Goal: Navigation & Orientation: Understand site structure

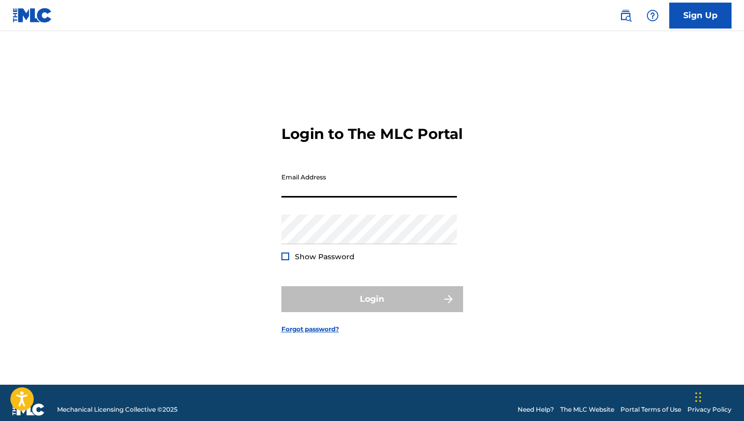
click at [293, 192] on input "Email Address" at bounding box center [368, 183] width 175 height 30
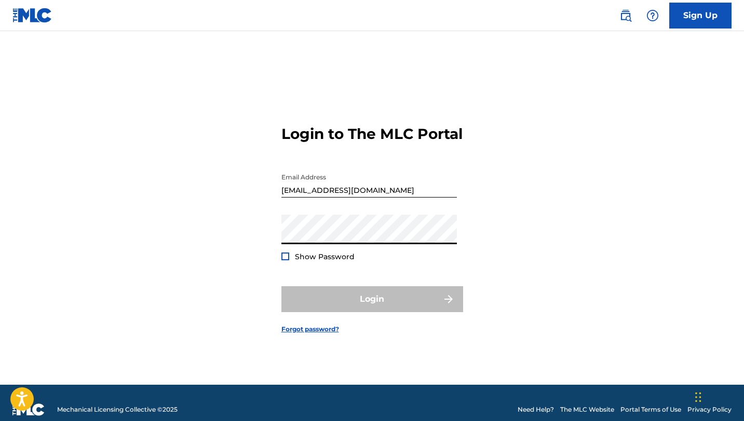
type input "[EMAIL_ADDRESS][DOMAIN_NAME]"
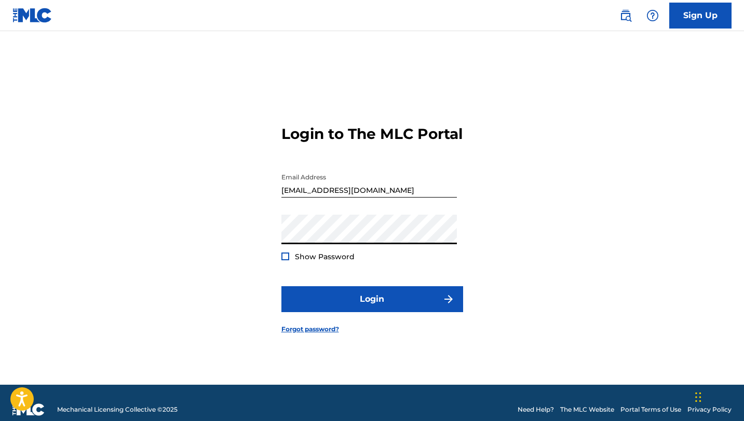
click at [302, 262] on span "Show Password" at bounding box center [325, 256] width 60 height 9
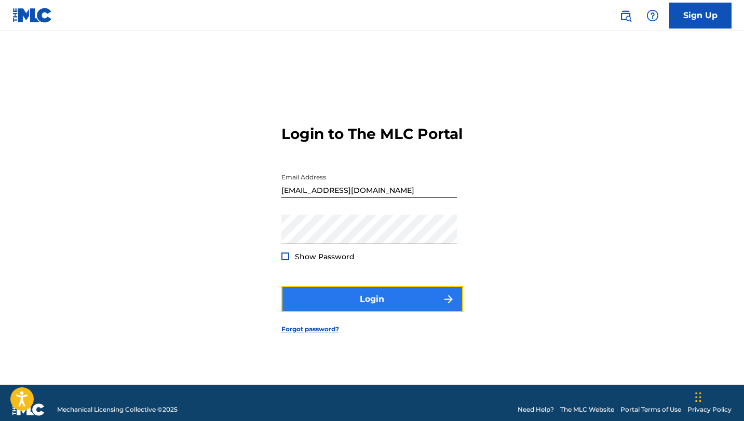
click at [329, 309] on button "Login" at bounding box center [372, 300] width 182 height 26
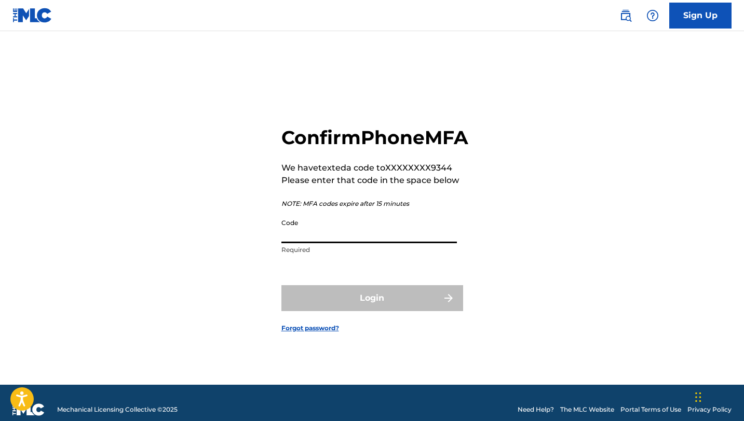
click at [353, 243] on input "Code" at bounding box center [368, 229] width 175 height 30
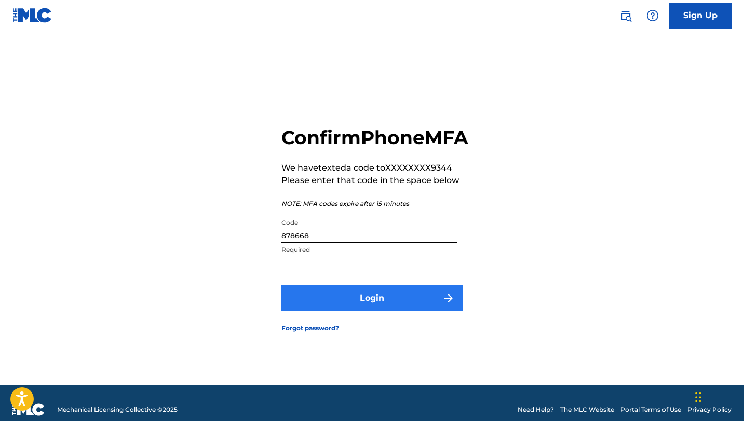
type input "878668"
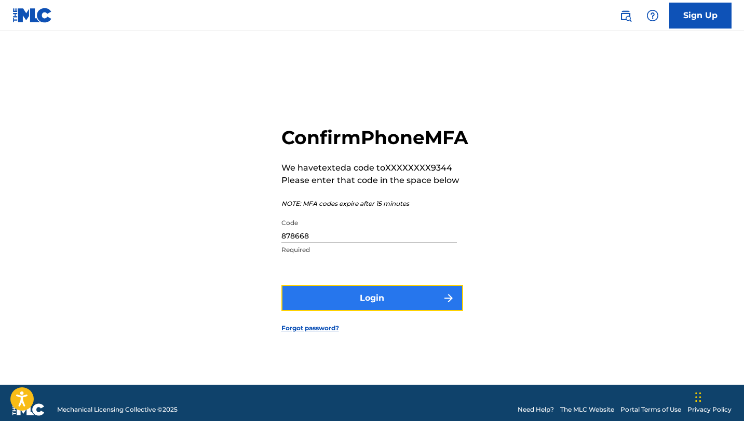
click at [367, 301] on button "Login" at bounding box center [372, 298] width 182 height 26
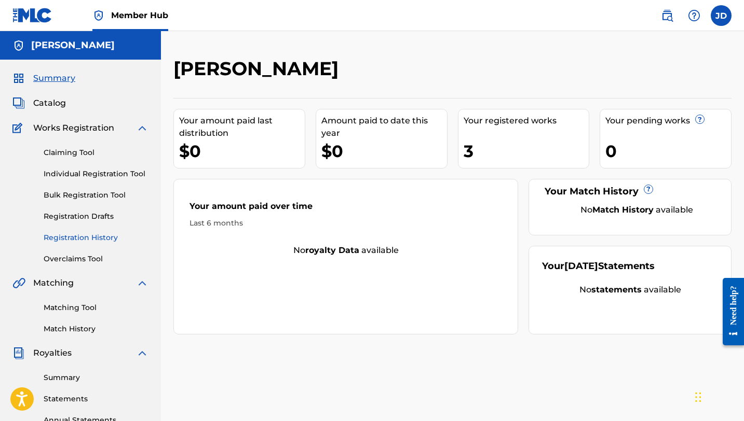
click at [87, 236] on link "Registration History" at bounding box center [96, 238] width 105 height 11
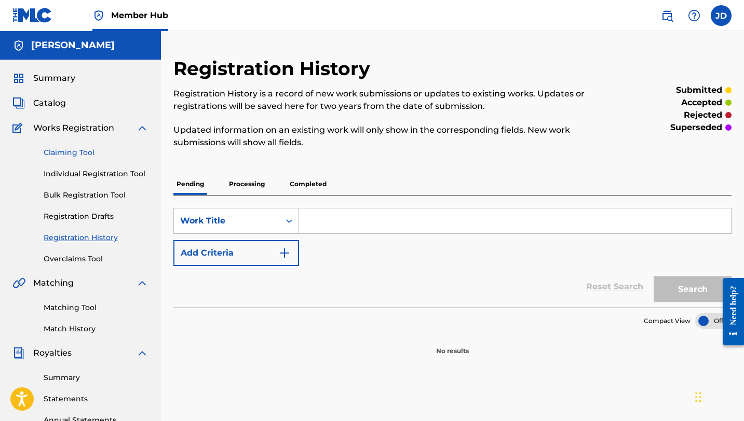
click at [67, 153] on link "Claiming Tool" at bounding box center [96, 152] width 105 height 11
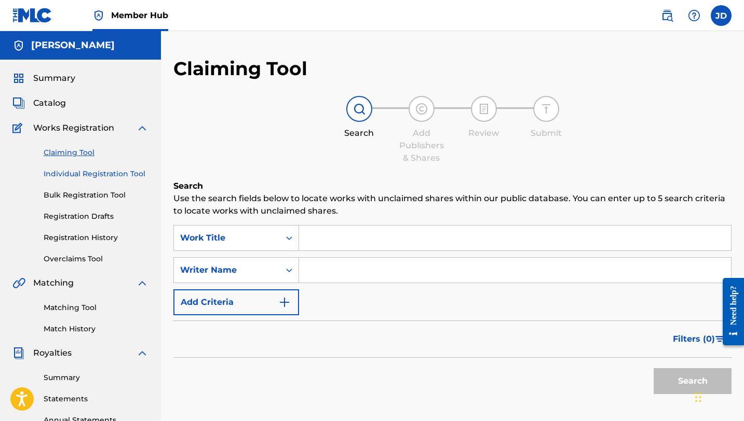
click at [73, 172] on link "Individual Registration Tool" at bounding box center [96, 174] width 105 height 11
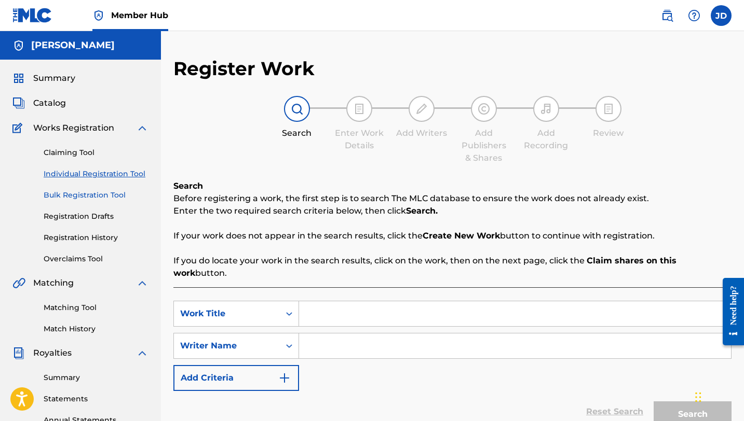
click at [74, 193] on link "Bulk Registration Tool" at bounding box center [96, 195] width 105 height 11
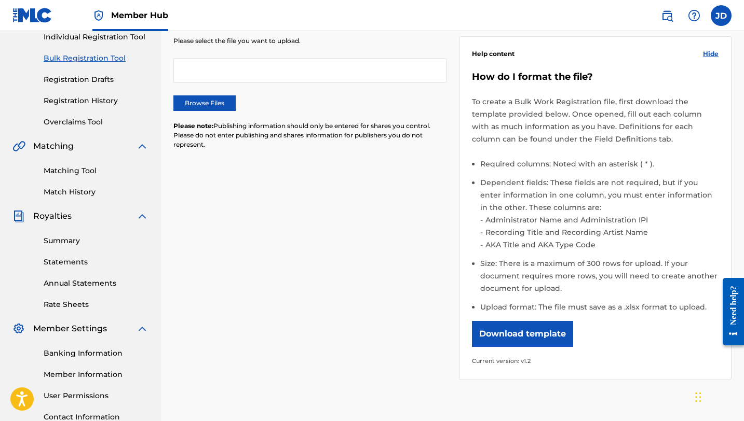
scroll to position [140, 0]
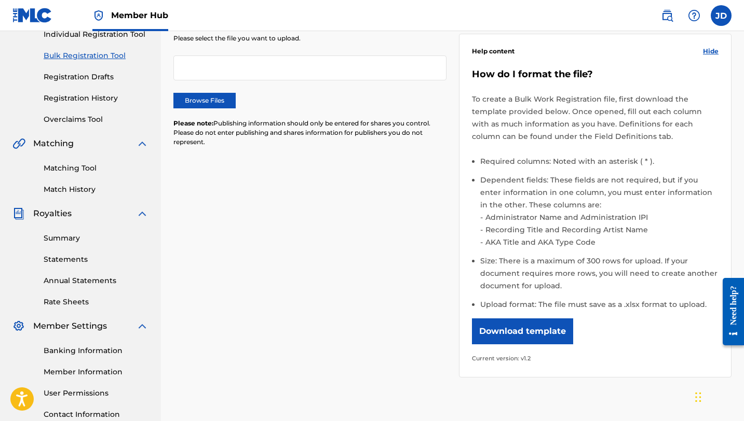
click at [56, 215] on span "Royalties" at bounding box center [52, 214] width 38 height 12
click at [59, 238] on link "Summary" at bounding box center [96, 238] width 105 height 11
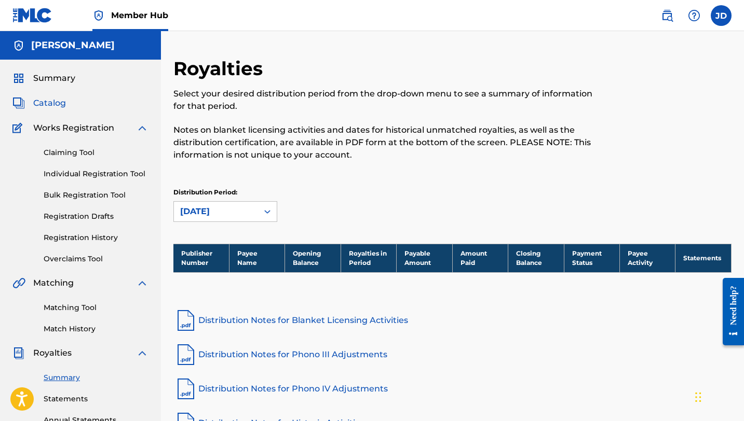
click at [46, 105] on span "Catalog" at bounding box center [49, 103] width 33 height 12
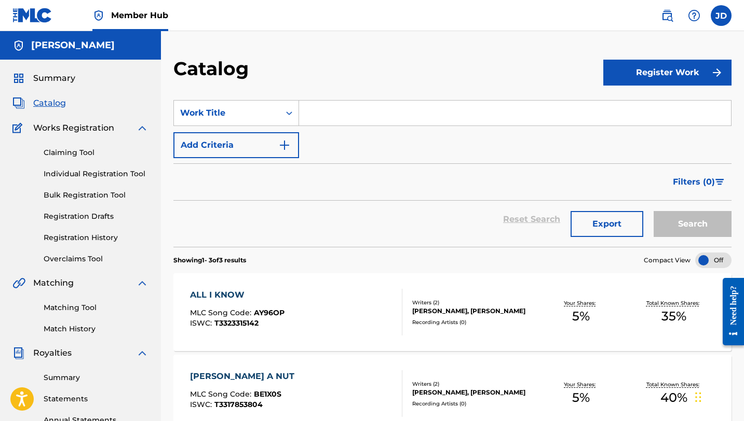
click at [143, 129] on img at bounding box center [142, 128] width 12 height 12
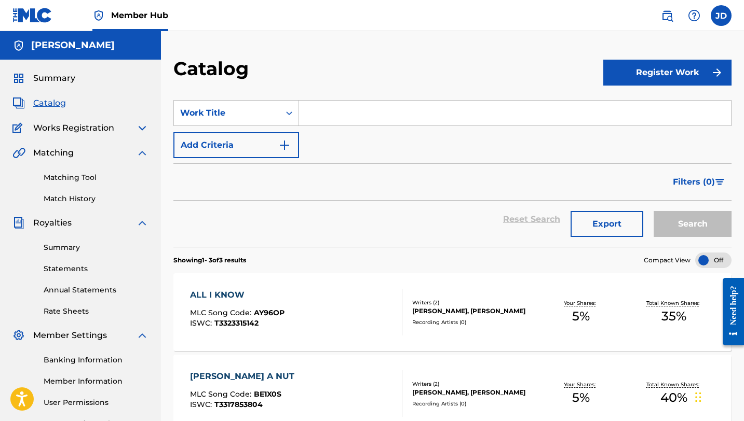
click at [139, 153] on img at bounding box center [142, 153] width 12 height 12
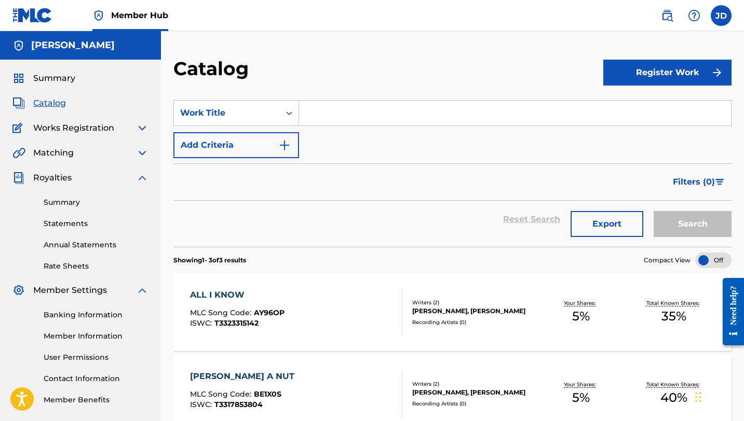
click at [143, 176] on img at bounding box center [142, 178] width 12 height 12
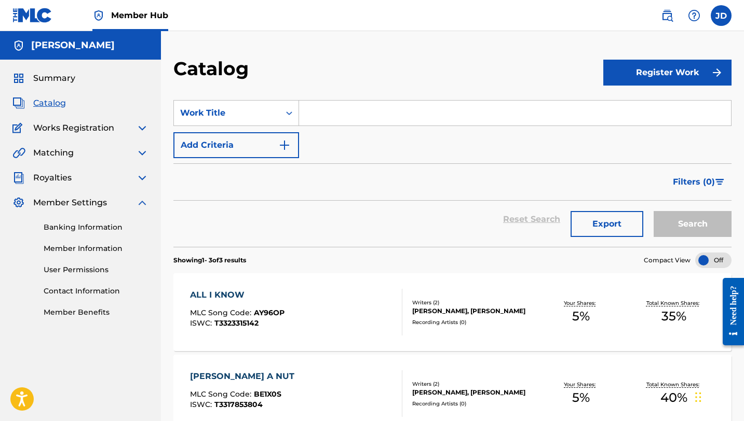
click at [143, 205] on img at bounding box center [142, 203] width 12 height 12
